Goal: Use online tool/utility: Utilize a website feature to perform a specific function

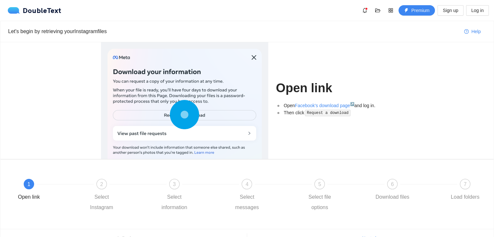
click at [255, 57] on div at bounding box center [184, 116] width 154 height 135
click at [153, 130] on div at bounding box center [184, 116] width 154 height 135
click at [180, 115] on icon at bounding box center [184, 114] width 29 height 29
click at [120, 191] on div "2 Select Instagram" at bounding box center [119, 196] width 73 height 34
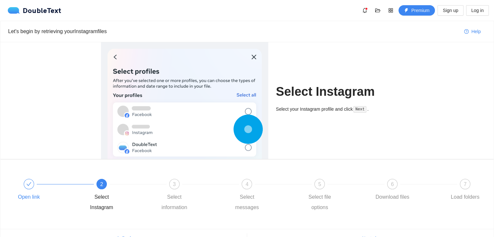
click at [31, 187] on span at bounding box center [28, 184] width 5 height 6
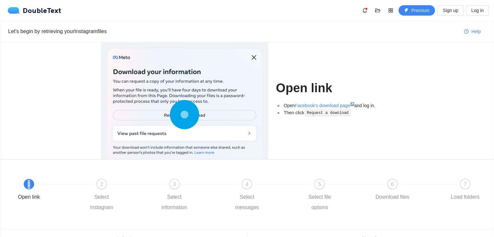
click at [31, 187] on div "1" at bounding box center [29, 184] width 10 height 10
click at [116, 187] on div "2 Select Instagram" at bounding box center [119, 196] width 73 height 34
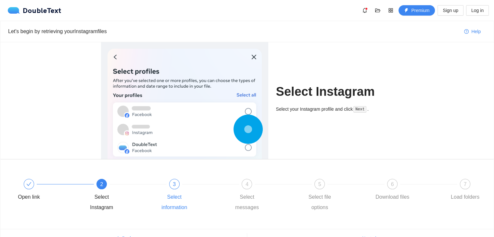
click at [174, 186] on span "3" at bounding box center [174, 184] width 3 height 6
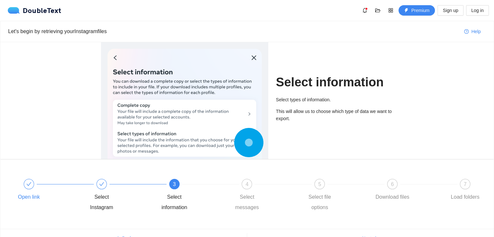
click at [48, 190] on div "Open link" at bounding box center [46, 190] width 73 height 23
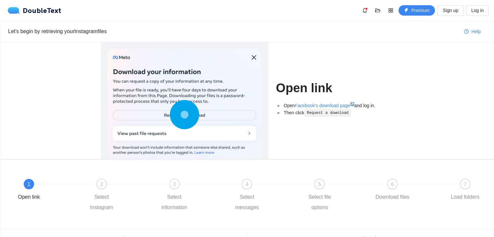
scroll to position [35, 0]
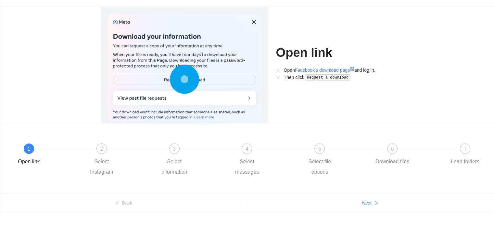
click at [322, 76] on code "Request a download" at bounding box center [327, 77] width 45 height 6
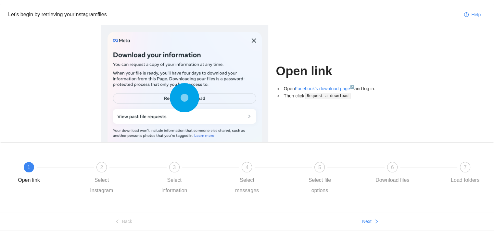
scroll to position [16, 0]
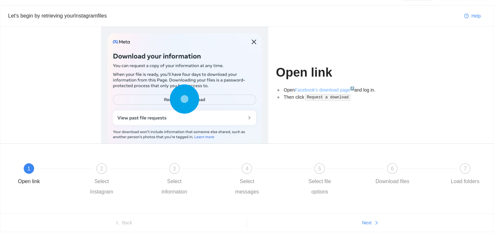
click at [313, 88] on link "Facebook's download page ↗" at bounding box center [324, 89] width 59 height 5
click at [313, 94] on code "Request a download" at bounding box center [327, 97] width 45 height 6
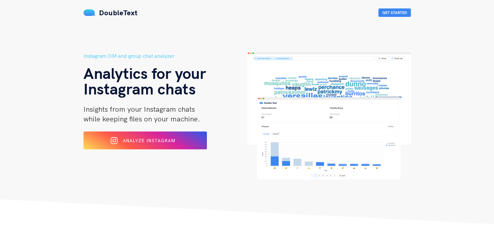
click at [124, 151] on div "Instagram DM and group chat analyzer Analytics for your Instagram chats Insight…" at bounding box center [165, 116] width 164 height 128
click at [121, 143] on div "Analyze Instagram" at bounding box center [144, 140] width 103 height 10
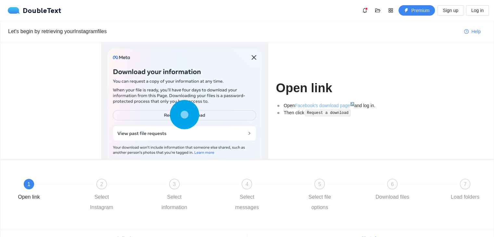
click at [312, 107] on link "Facebook's download page ↗" at bounding box center [324, 105] width 59 height 5
click at [466, 11] on button "Log in" at bounding box center [477, 10] width 23 height 10
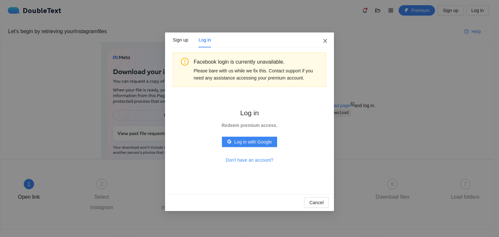
click at [318, 36] on span "Close" at bounding box center [325, 41] width 18 height 18
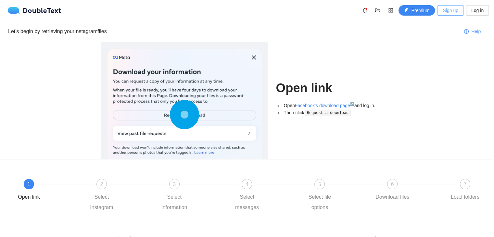
click at [443, 12] on span "Sign up" at bounding box center [449, 10] width 15 height 7
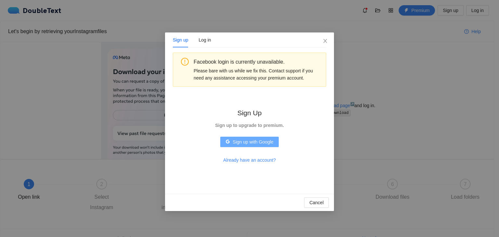
click at [239, 142] on span "Sign up with Google" at bounding box center [252, 141] width 41 height 7
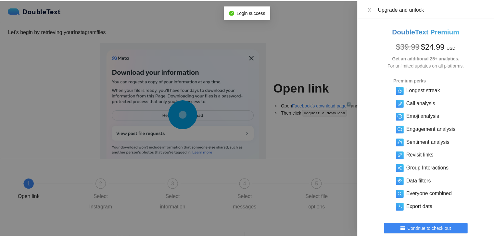
scroll to position [38, 0]
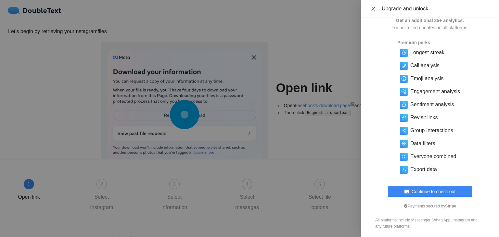
click at [373, 9] on icon "close" at bounding box center [372, 8] width 5 height 5
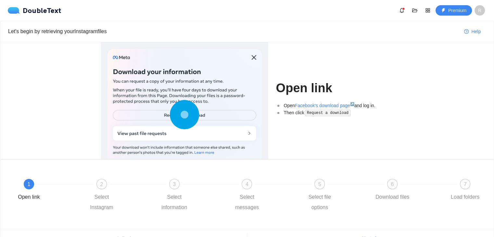
click at [255, 58] on div at bounding box center [184, 116] width 154 height 135
click at [254, 57] on div at bounding box center [184, 116] width 154 height 135
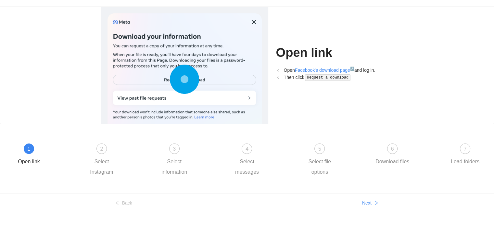
scroll to position [0, 0]
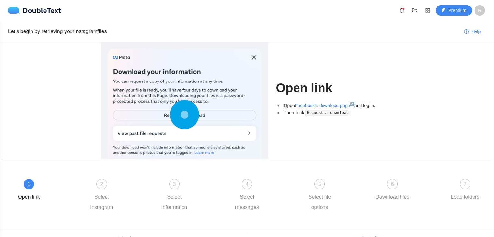
click at [258, 55] on div at bounding box center [184, 116] width 154 height 135
click at [184, 115] on circle at bounding box center [184, 114] width 1 height 1
drag, startPoint x: 179, startPoint y: 116, endPoint x: 292, endPoint y: 98, distance: 114.1
click at [292, 98] on div "Open link Open Facebook's download page ↗ and log in. Then click Request a down…" at bounding box center [247, 100] width 316 height 117
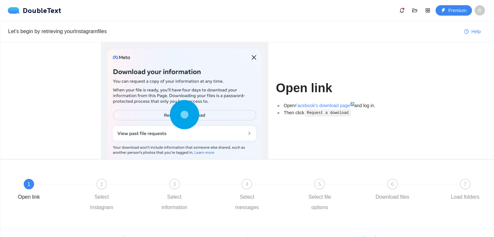
click at [291, 102] on li "Open Facebook's download page ↗ and log in." at bounding box center [337, 105] width 111 height 7
click at [88, 198] on div "Select Instagram" at bounding box center [102, 202] width 38 height 21
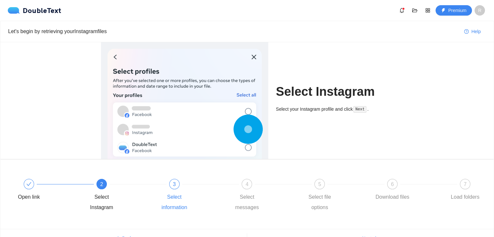
click at [182, 183] on div at bounding box center [210, 184] width 73 height 3
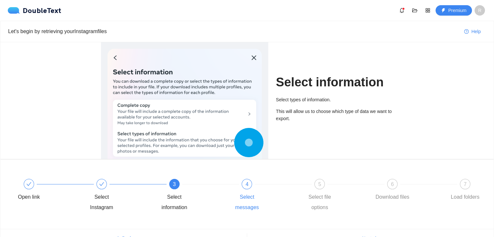
click at [253, 194] on div "Select messages" at bounding box center [247, 202] width 38 height 21
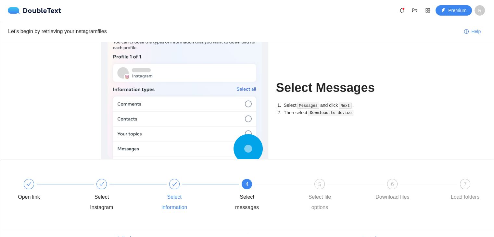
click at [181, 198] on div "Select information" at bounding box center [174, 202] width 38 height 21
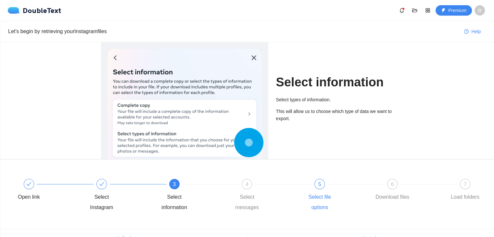
click at [327, 198] on div "Select file options" at bounding box center [320, 202] width 38 height 21
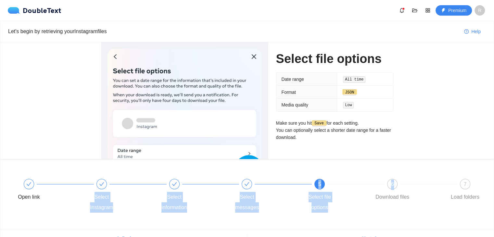
drag, startPoint x: 376, startPoint y: 190, endPoint x: 143, endPoint y: 154, distance: 235.2
click at [143, 154] on div "Select file options Date range All time Format JSON Media quality Low Make sure…" at bounding box center [246, 135] width 493 height 187
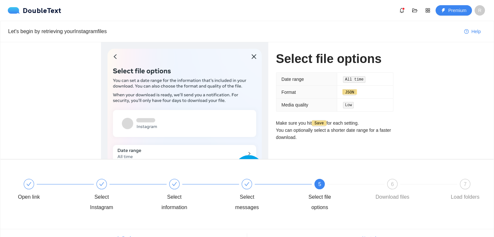
click at [0, 23] on div "Let's begin by retrieving your Instagram files Help Select file options Date ra…" at bounding box center [247, 134] width 494 height 227
